Goal: Task Accomplishment & Management: Manage account settings

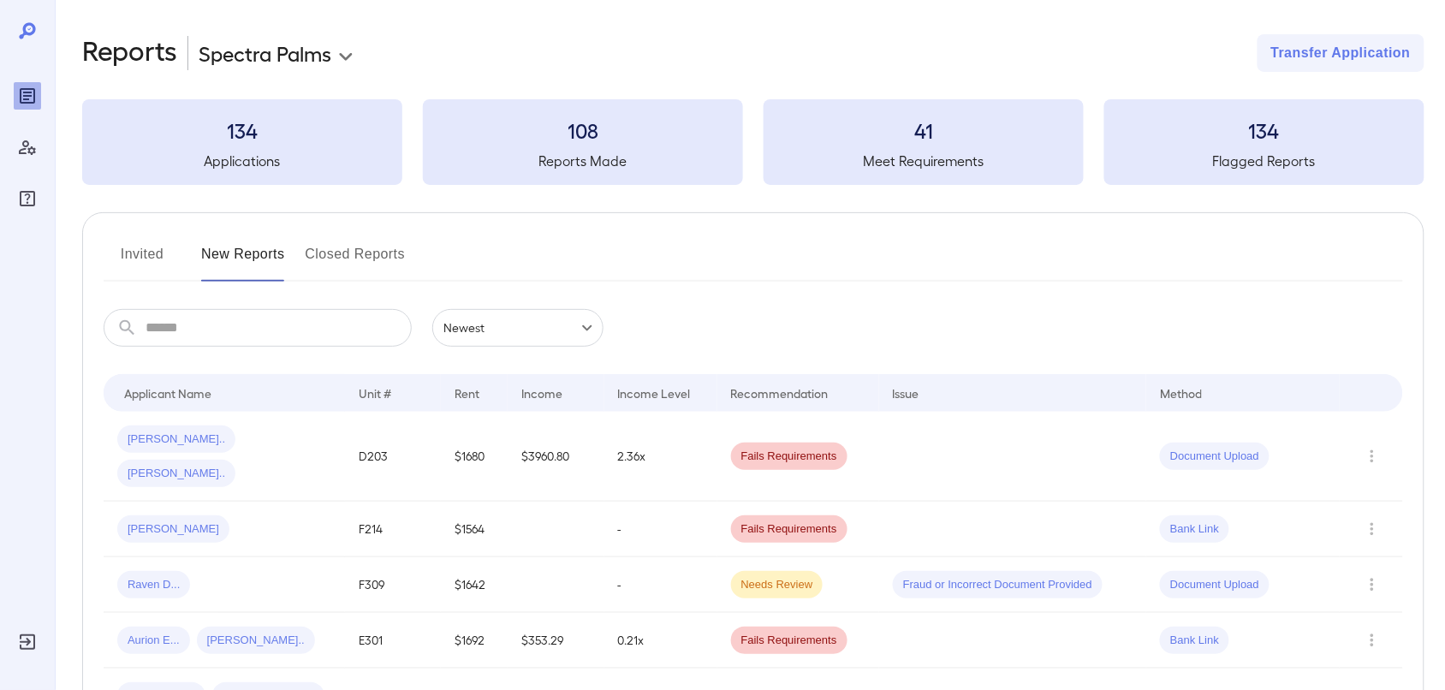
click at [137, 248] on button "Invited" at bounding box center [142, 261] width 77 height 41
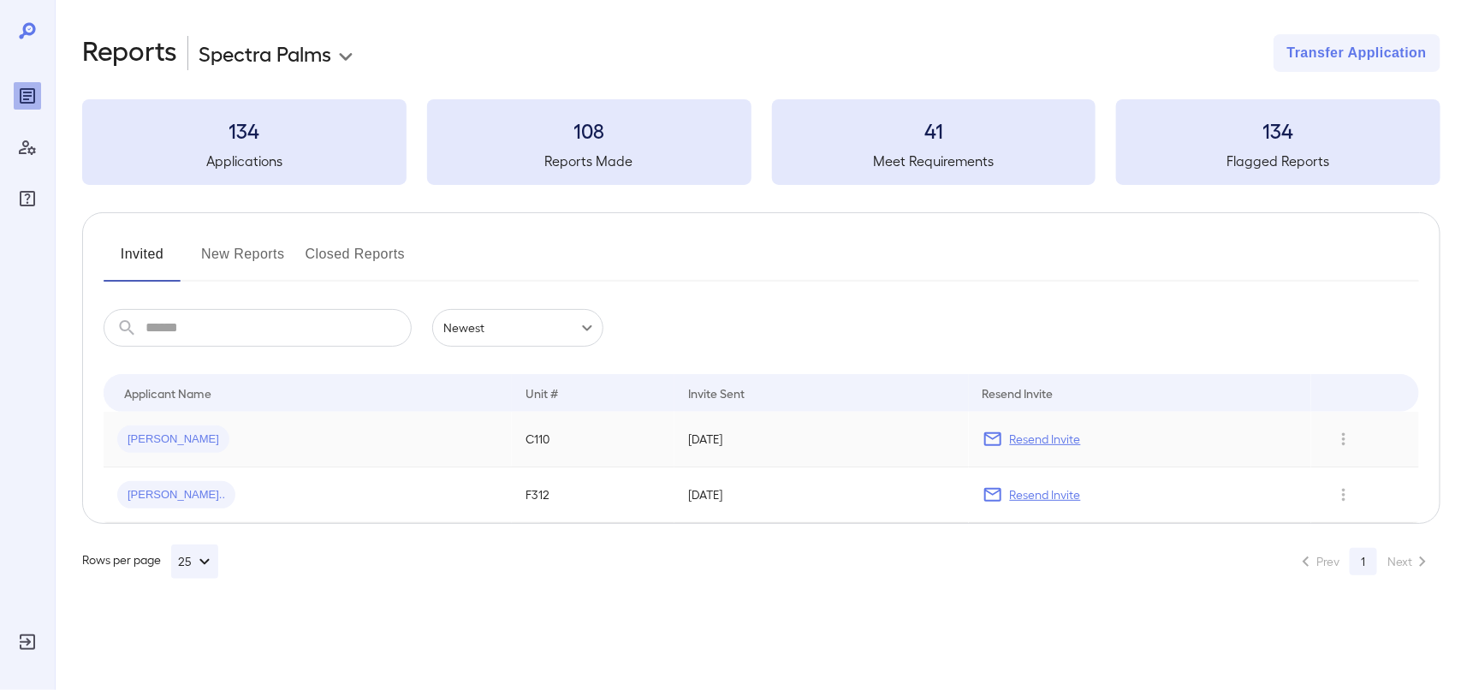
click at [1027, 445] on p "Resend Invite" at bounding box center [1045, 439] width 71 height 17
drag, startPoint x: 1025, startPoint y: 497, endPoint x: 1002, endPoint y: 488, distance: 23.8
click at [1025, 497] on p "Resend Invite" at bounding box center [1045, 494] width 71 height 17
